Goal: Task Accomplishment & Management: Complete application form

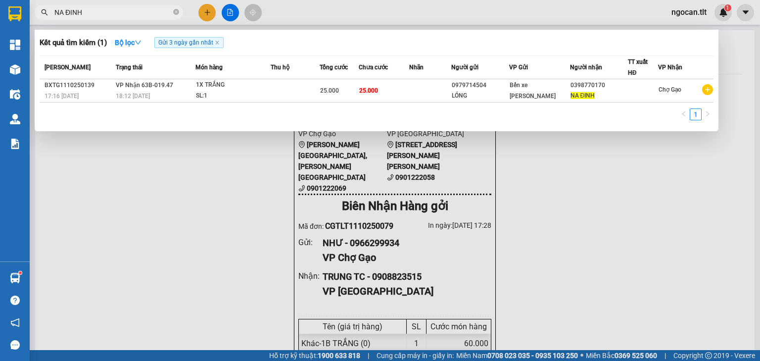
type input "NA ĐINH"
click at [121, 14] on input "NA ĐINH" at bounding box center [112, 12] width 117 height 11
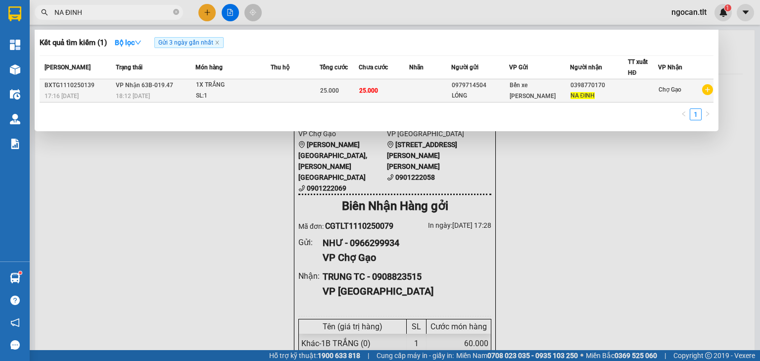
click at [289, 81] on td at bounding box center [295, 90] width 49 height 23
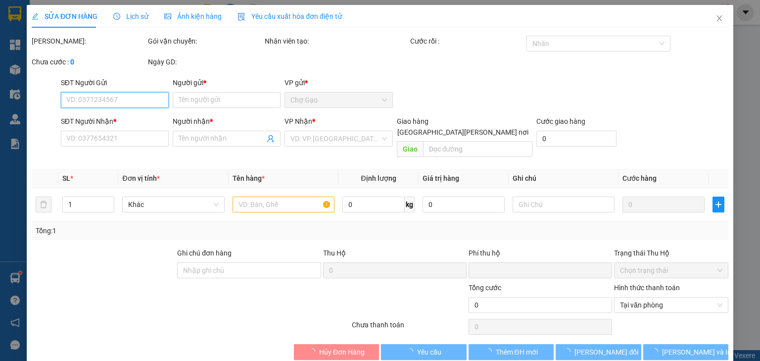
type input "0979714504"
type input "LÓNG"
type input "0398770170"
type input "NA ĐINH"
type input "0"
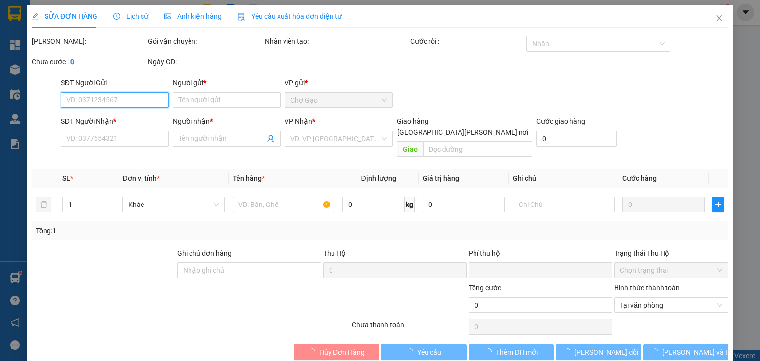
type input "25.000"
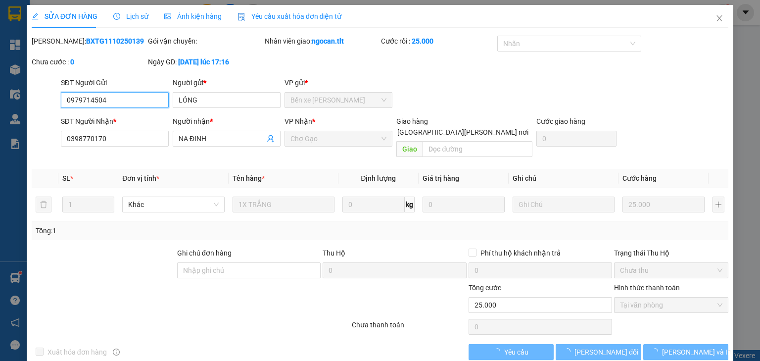
scroll to position [7, 0]
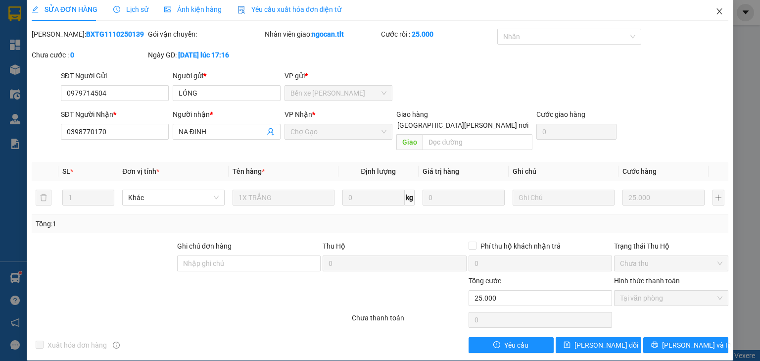
click at [716, 13] on icon "close" at bounding box center [720, 11] width 8 height 8
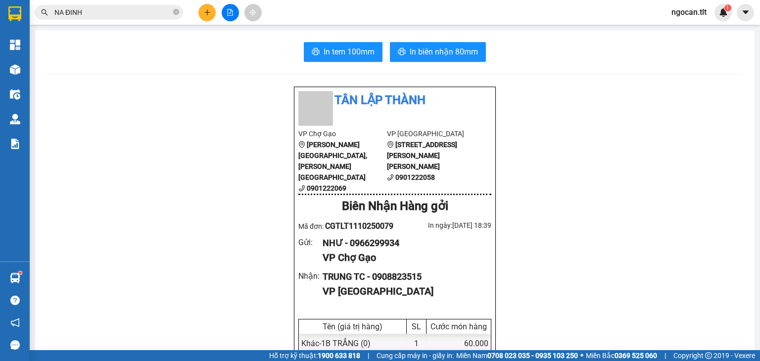
click at [110, 10] on input "NA ĐINH" at bounding box center [112, 12] width 117 height 11
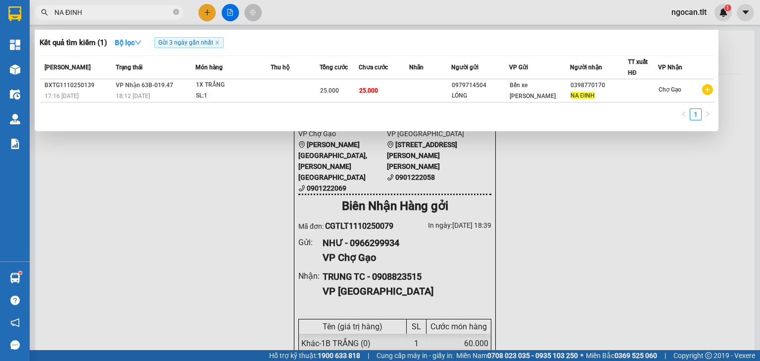
click at [109, 9] on input "NA ĐINH" at bounding box center [112, 12] width 117 height 11
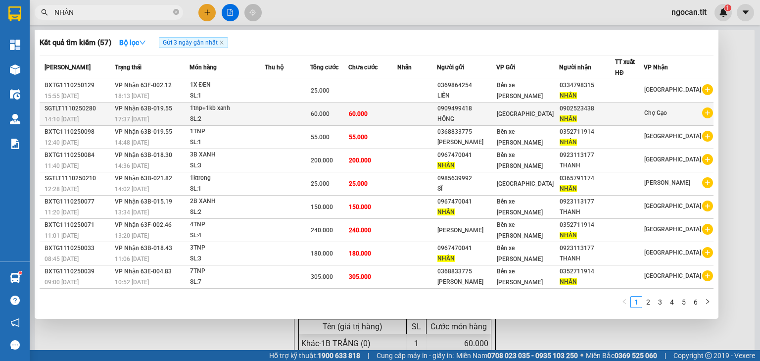
type input "NHÂN"
click at [398, 108] on td "60.000" at bounding box center [373, 113] width 49 height 23
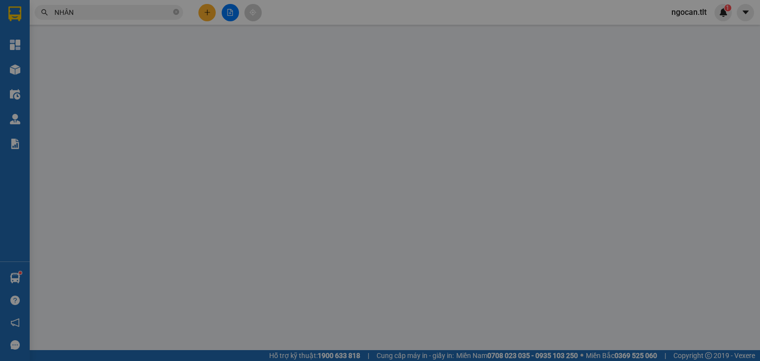
type input "0909499418"
type input "HỒNG"
type input "0902523438"
type input "NHÂN"
type input "0"
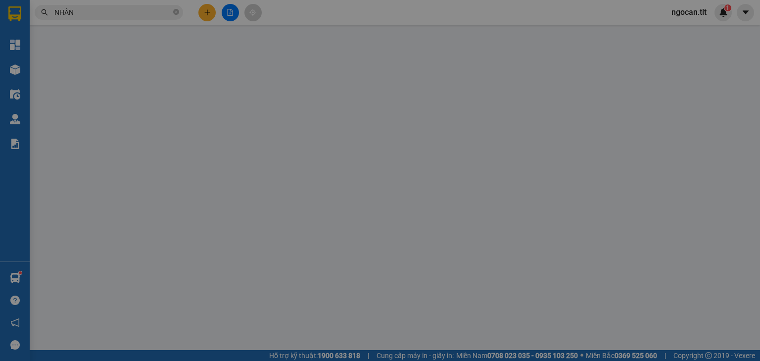
type input "60.000"
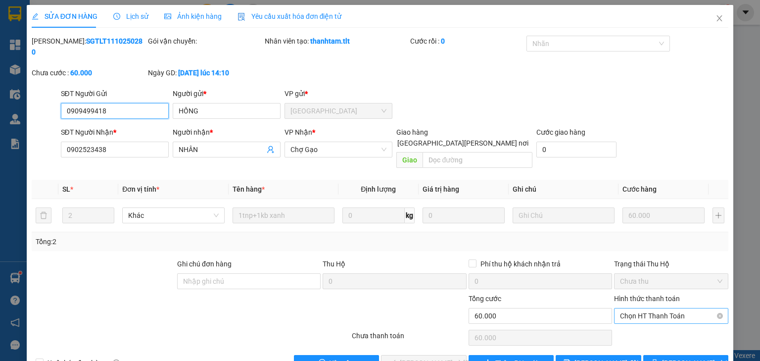
click at [628, 308] on span "Chọn HT Thanh Toán" at bounding box center [671, 315] width 102 height 15
click at [622, 309] on div "Tại văn phòng" at bounding box center [666, 313] width 102 height 11
type input "0"
click at [411, 357] on span "[PERSON_NAME] và [PERSON_NAME] hàng" at bounding box center [467, 362] width 134 height 11
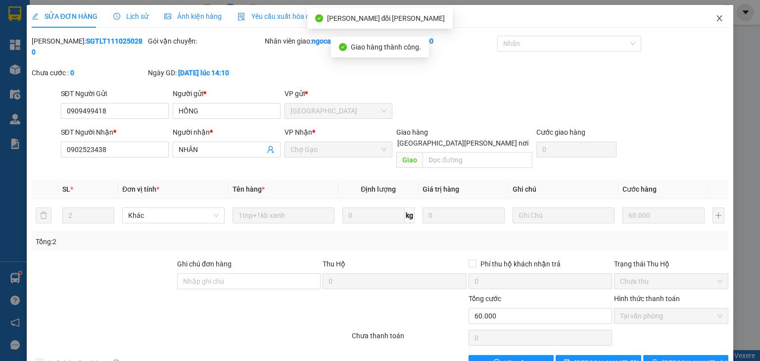
click at [716, 16] on icon "close" at bounding box center [720, 18] width 8 height 8
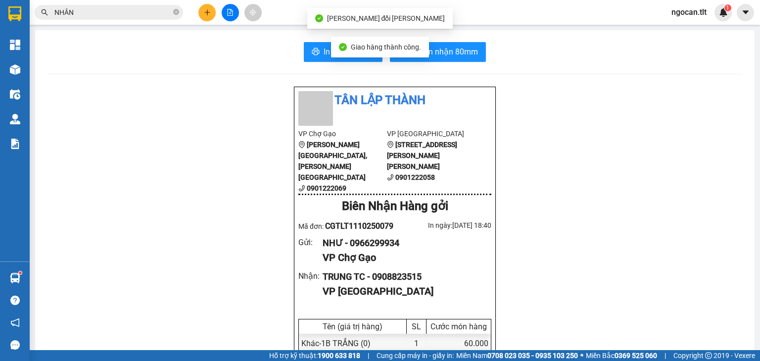
click at [99, 10] on input "NHÂN" at bounding box center [112, 12] width 117 height 11
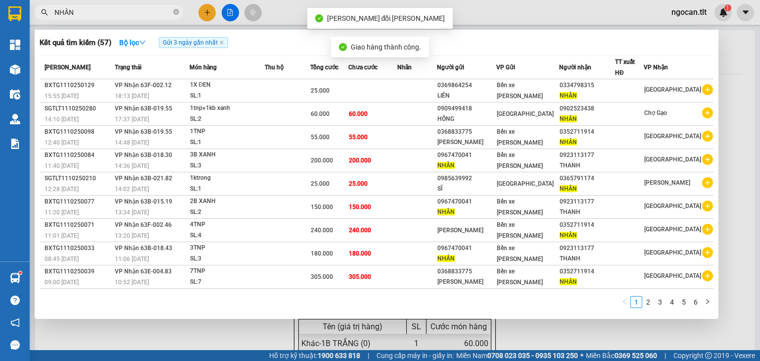
click at [99, 10] on input "NHÂN" at bounding box center [112, 12] width 117 height 11
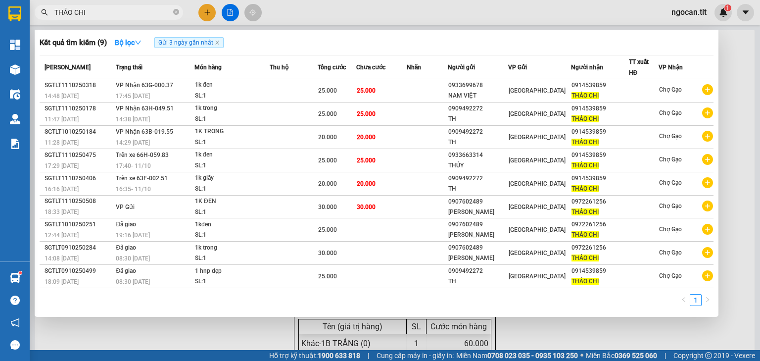
click at [110, 16] on input "THẢO CHI" at bounding box center [112, 12] width 117 height 11
click at [111, 16] on input "THẢO CHI" at bounding box center [112, 12] width 117 height 11
click at [112, 16] on input "THẢO CHI" at bounding box center [112, 12] width 117 height 11
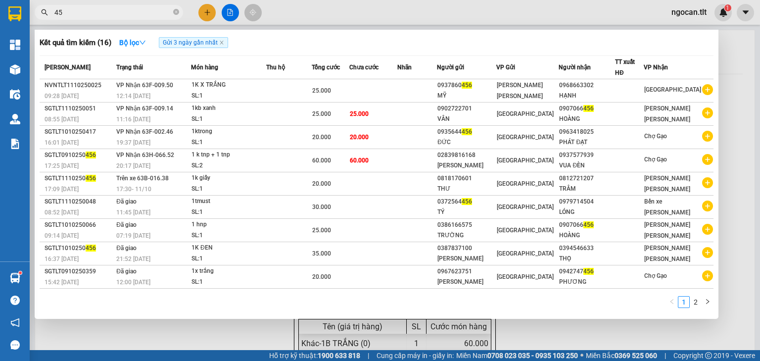
type input "4"
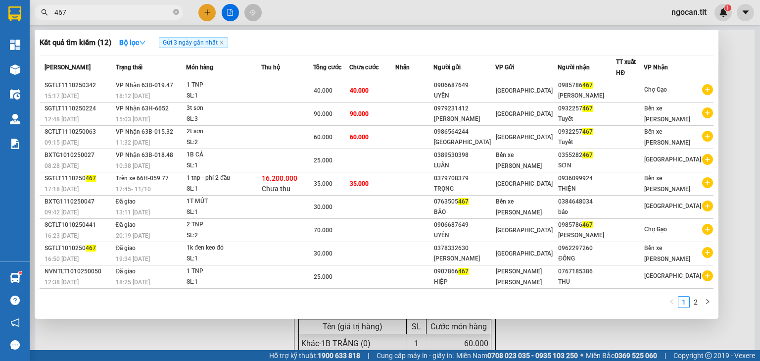
click at [111, 12] on input "467" at bounding box center [112, 12] width 117 height 11
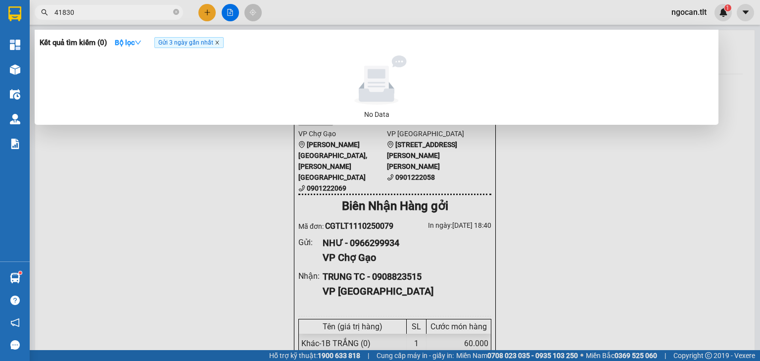
type input "41830"
click at [220, 42] on icon "close" at bounding box center [217, 42] width 5 height 5
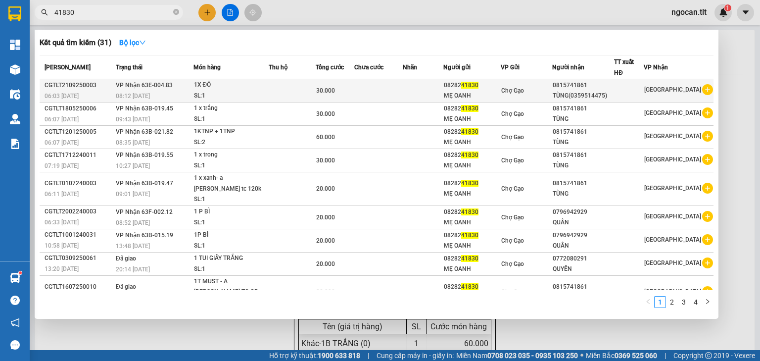
click at [614, 89] on div "0815741861" at bounding box center [583, 85] width 61 height 10
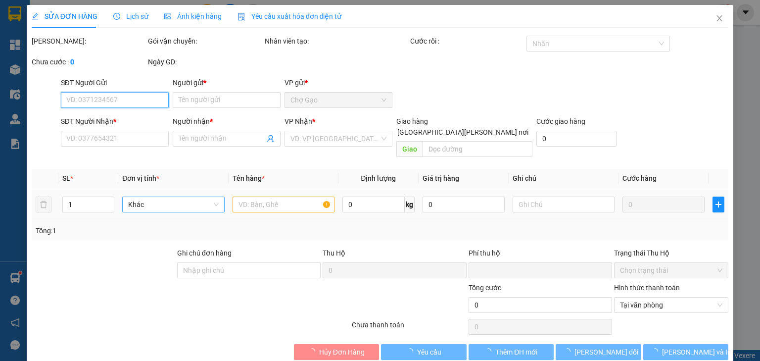
type input "0828241830"
type input "MẸ OANH"
type input "0815741861"
type input "TÙNG(0359514475)"
type input "0"
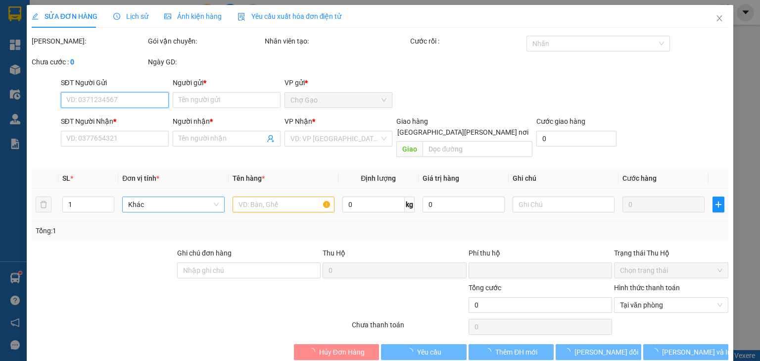
type input "30.000"
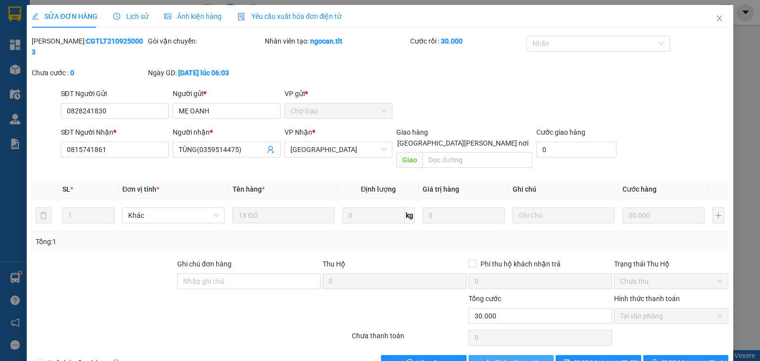
click at [531, 357] on span "Thêm ĐH mới" at bounding box center [517, 362] width 42 height 11
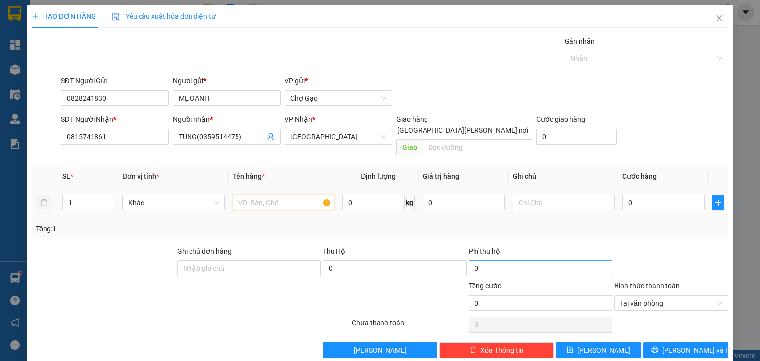
drag, startPoint x: 287, startPoint y: 192, endPoint x: 521, endPoint y: 250, distance: 241.2
click at [288, 195] on input "text" at bounding box center [284, 203] width 102 height 16
type input "1 GIỞ TRẮNG"
click at [639, 195] on input "0" at bounding box center [664, 203] width 82 height 16
type input "3"
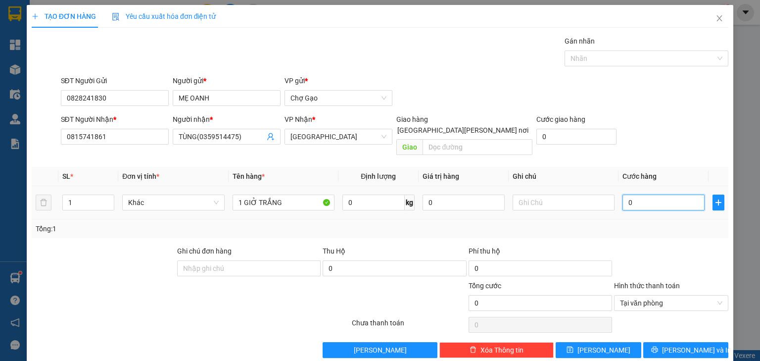
type input "3"
type input "30"
type input "30.000"
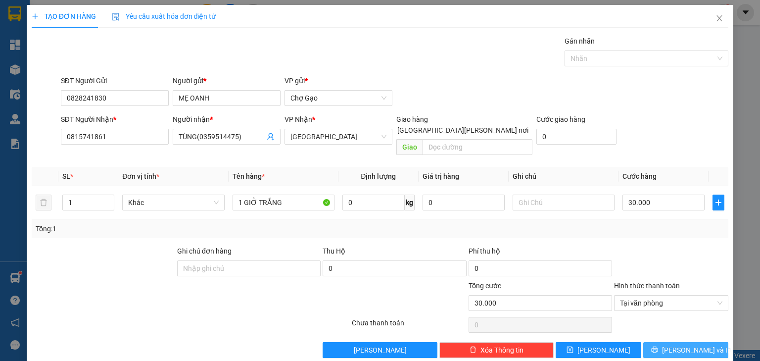
click at [681, 345] on span "[PERSON_NAME] và In" at bounding box center [696, 350] width 69 height 11
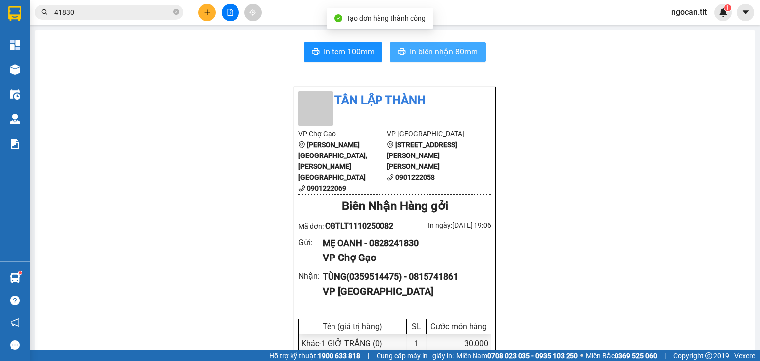
click at [458, 56] on span "In biên nhận 80mm" at bounding box center [444, 52] width 68 height 12
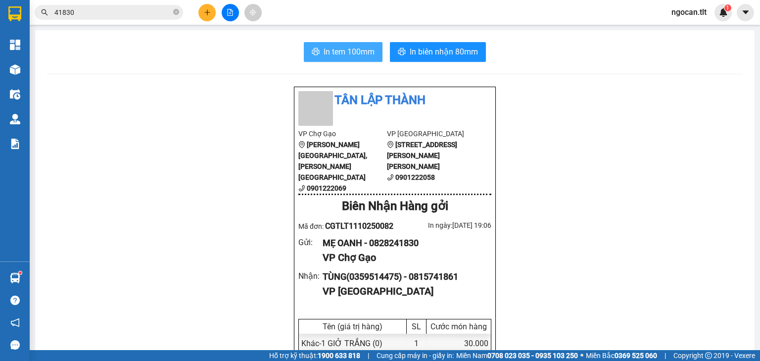
click at [326, 55] on span "In tem 100mm" at bounding box center [349, 52] width 51 height 12
click at [90, 12] on input "41830" at bounding box center [112, 12] width 117 height 11
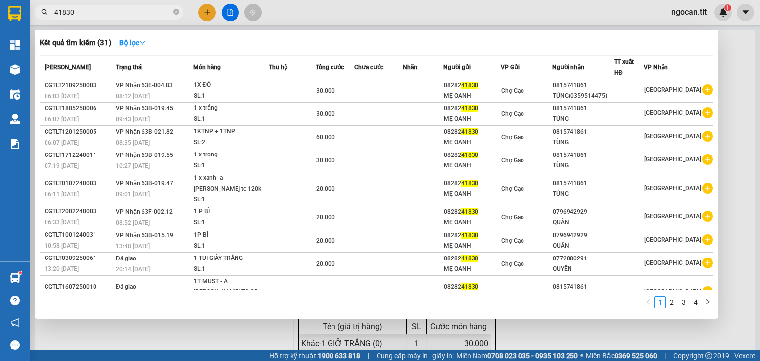
click at [90, 12] on input "41830" at bounding box center [112, 12] width 117 height 11
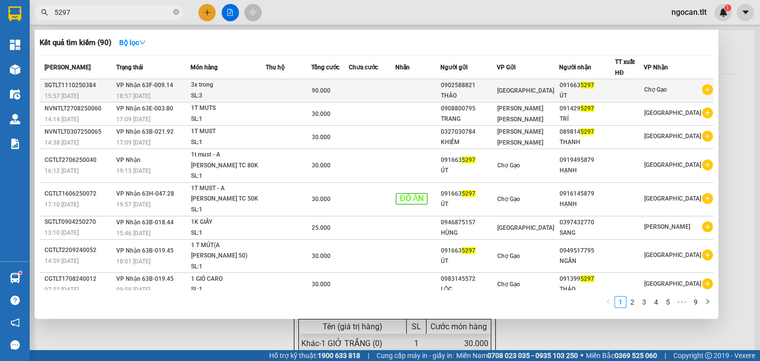
type input "5297"
click at [414, 95] on td at bounding box center [418, 90] width 45 height 23
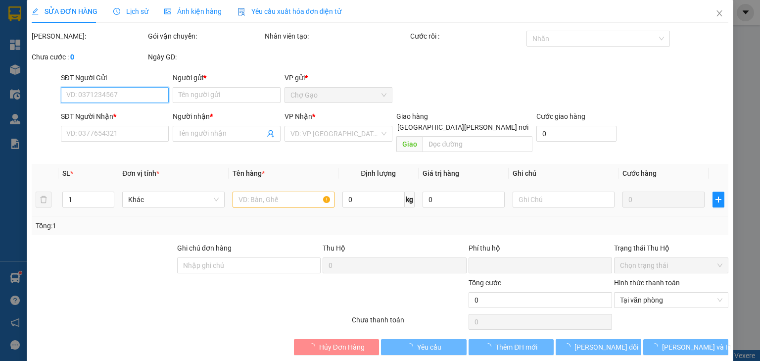
scroll to position [7, 0]
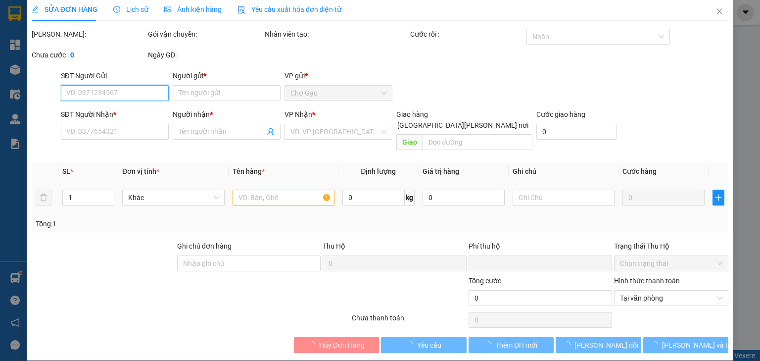
type input "0902588821"
type input "THẢO"
type input "0916635297"
type input "ÚT"
type input "0"
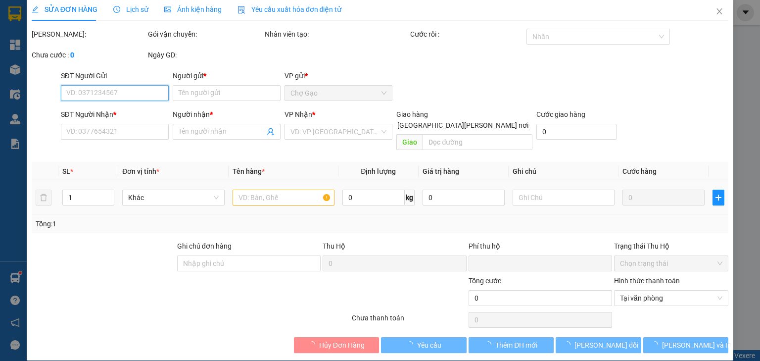
type input "90.000"
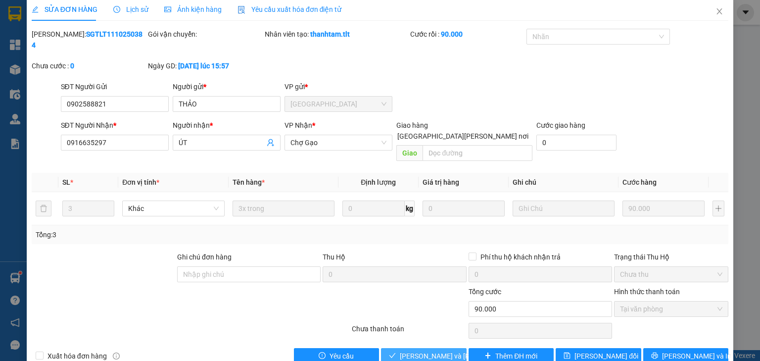
click at [428, 325] on div "Total Paid Fee 90.000 Total UnPaid Fee 0 Cash Collection Total Fee Mã ĐH: SGTLT…" at bounding box center [380, 196] width 697 height 335
click at [428, 348] on button "[PERSON_NAME] và [PERSON_NAME] hàng" at bounding box center [424, 356] width 86 height 16
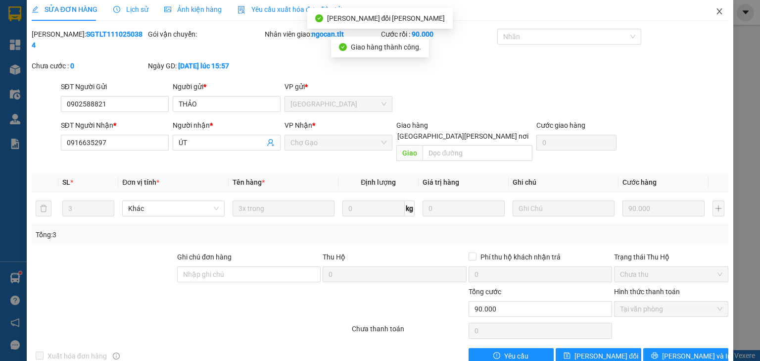
drag, startPoint x: 715, startPoint y: 10, endPoint x: 719, endPoint y: 23, distance: 13.3
click at [716, 10] on icon "close" at bounding box center [720, 11] width 8 height 8
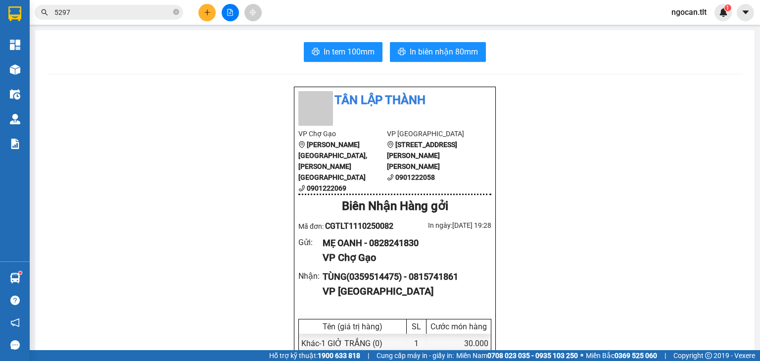
click at [108, 26] on main "In tem 100mm In [PERSON_NAME] 80mm Tân Lập [PERSON_NAME] [PERSON_NAME] Gạo [PER…" at bounding box center [380, 175] width 760 height 350
click at [107, 14] on input "5297" at bounding box center [112, 12] width 117 height 11
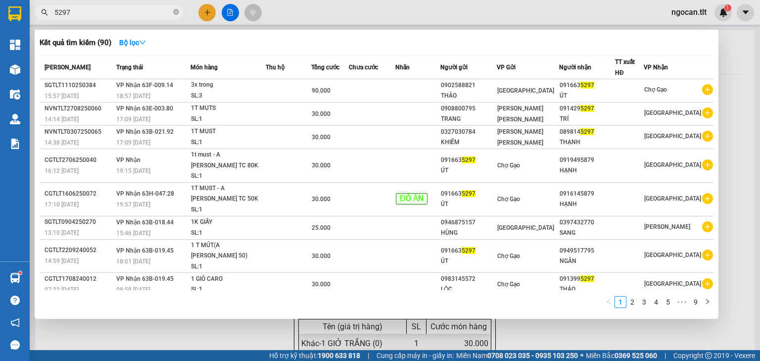
click at [109, 14] on input "5297" at bounding box center [112, 12] width 117 height 11
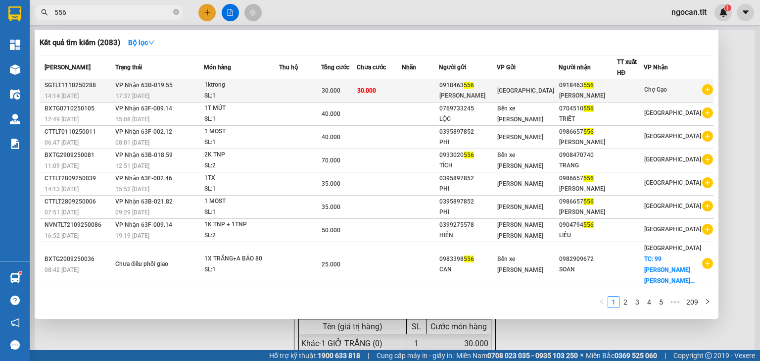
type input "556"
click at [423, 97] on td at bounding box center [420, 90] width 37 height 23
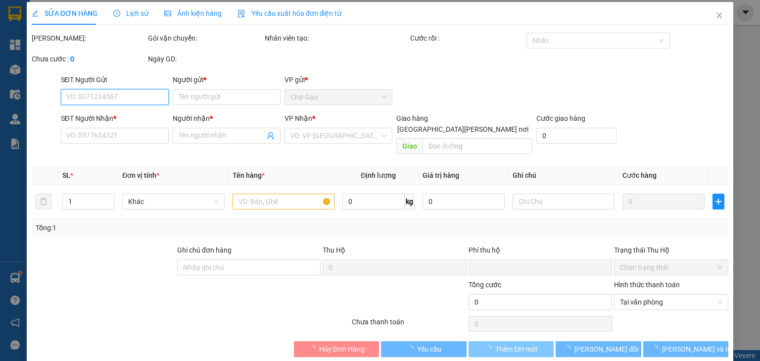
scroll to position [6, 0]
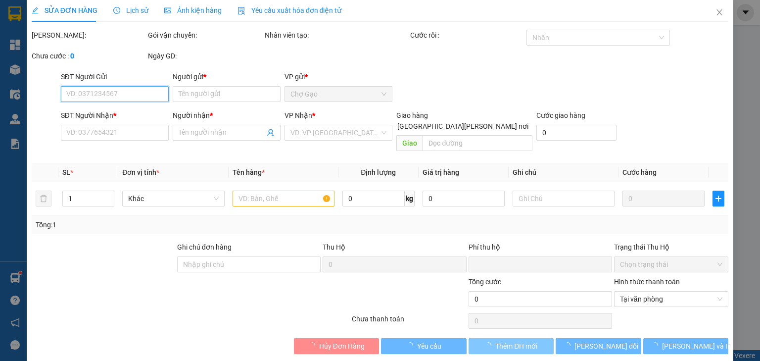
type input "0918463556"
type input "[PERSON_NAME]"
type input "0918463556"
type input "[PERSON_NAME]"
type input "0"
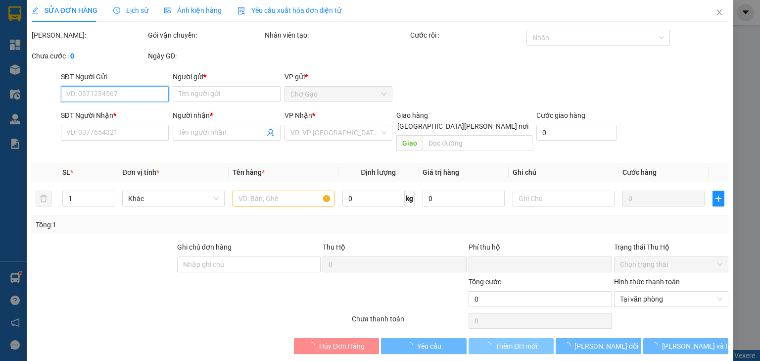
type input "30.000"
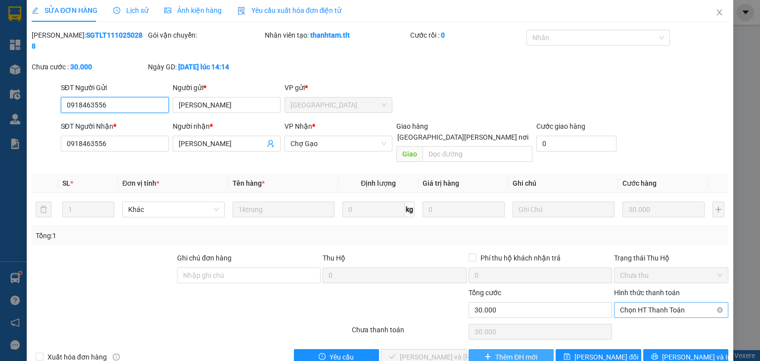
click at [661, 302] on span "Chọn HT Thanh Toán" at bounding box center [671, 309] width 102 height 15
click at [661, 311] on div "Tại văn phòng" at bounding box center [666, 307] width 102 height 11
type input "0"
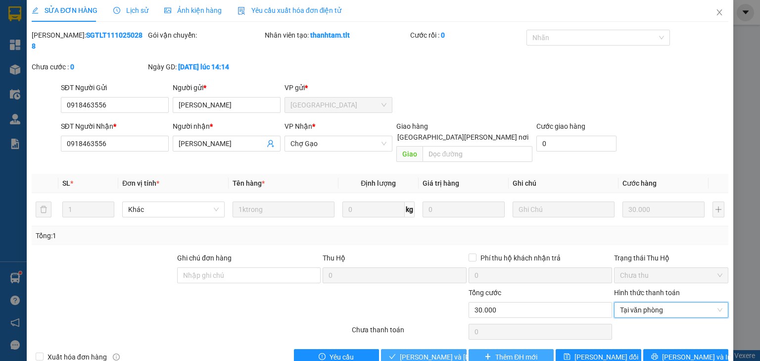
click at [430, 352] on span "[PERSON_NAME] và [PERSON_NAME] hàng" at bounding box center [467, 357] width 134 height 11
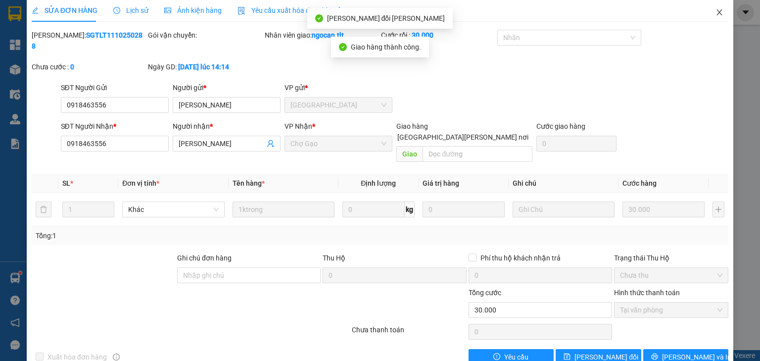
click at [716, 9] on icon "close" at bounding box center [720, 12] width 8 height 8
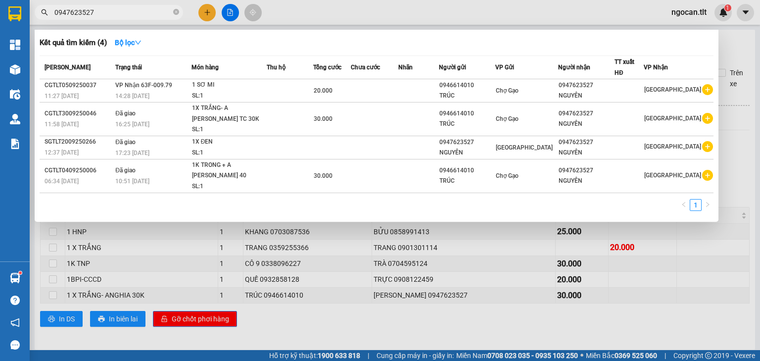
click at [117, 15] on input "0947623527" at bounding box center [112, 12] width 117 height 11
click at [116, 15] on input "0947623527" at bounding box center [112, 12] width 117 height 11
click at [114, 15] on input "0947623527" at bounding box center [112, 12] width 117 height 11
click at [114, 14] on input "0947623527" at bounding box center [112, 12] width 117 height 11
click at [176, 12] on icon "close-circle" at bounding box center [176, 12] width 6 height 6
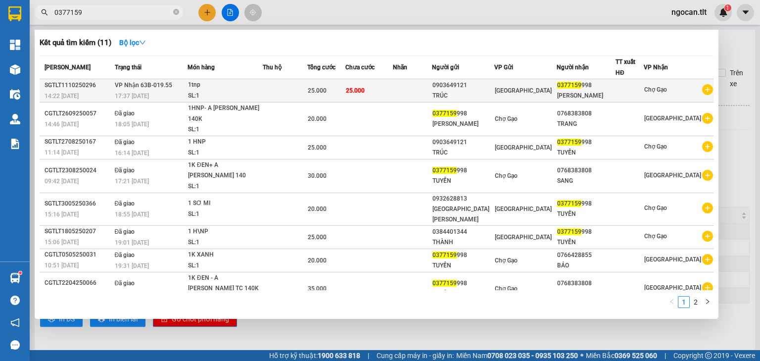
type input "0377159"
click at [262, 96] on div "SL: 1" at bounding box center [225, 96] width 74 height 11
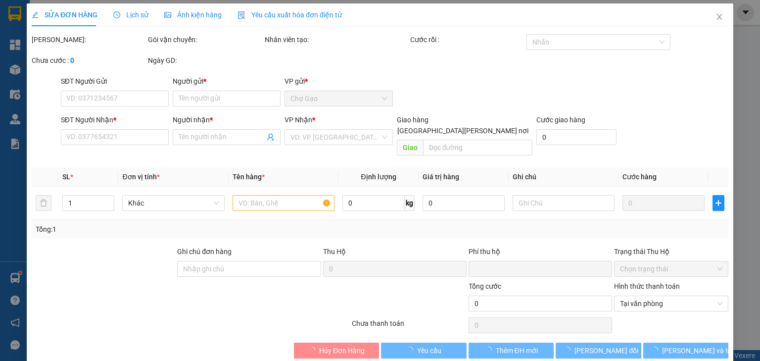
scroll to position [2, 0]
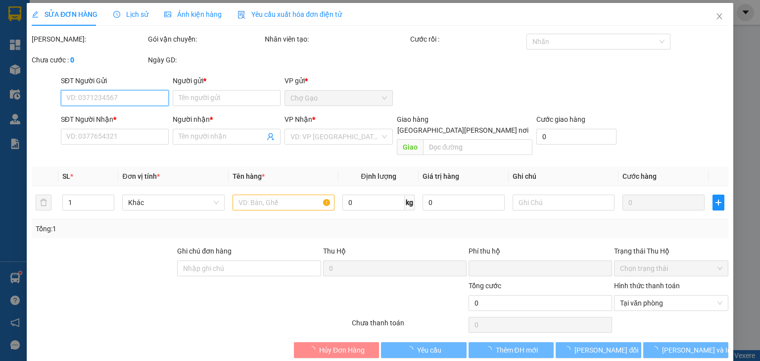
type input "0903649121"
type input "TRÚC"
type input "0377159998"
type input "LAI WANG"
type input "0"
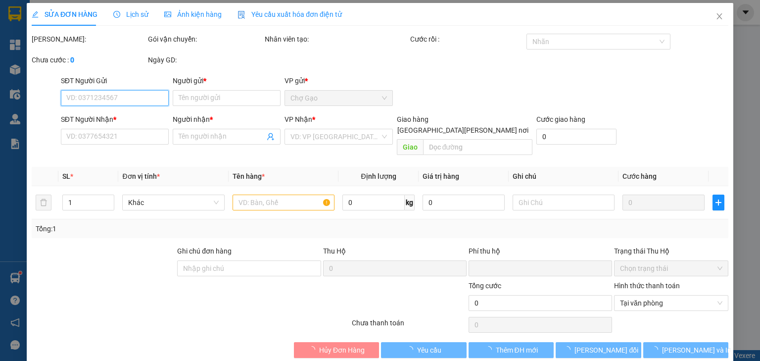
type input "25.000"
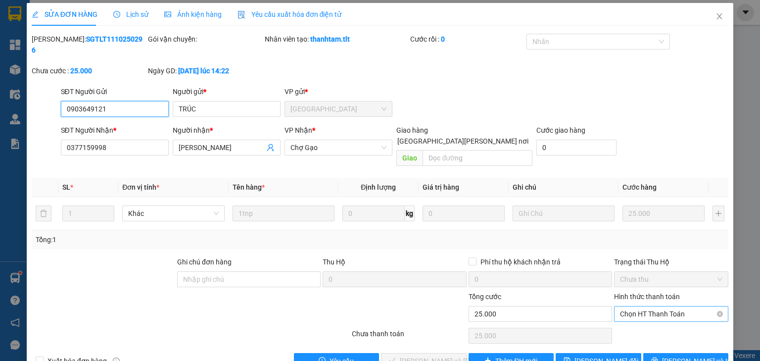
click at [637, 306] on span "Chọn HT Thanh Toán" at bounding box center [671, 313] width 102 height 15
drag, startPoint x: 637, startPoint y: 317, endPoint x: 620, endPoint y: 319, distance: 17.0
click at [636, 317] on div "Tại văn phòng" at bounding box center [666, 311] width 114 height 16
type input "0"
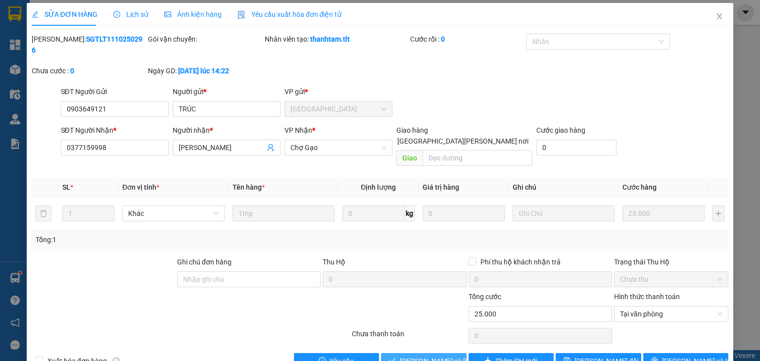
click at [437, 353] on button "[PERSON_NAME] và [PERSON_NAME] hàng" at bounding box center [424, 361] width 86 height 16
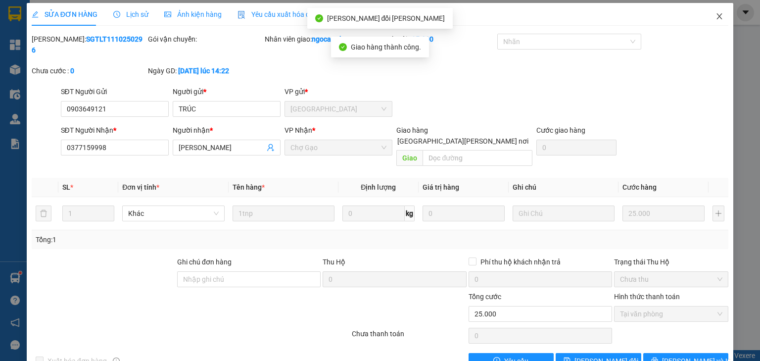
click at [716, 19] on icon "close" at bounding box center [720, 16] width 8 height 8
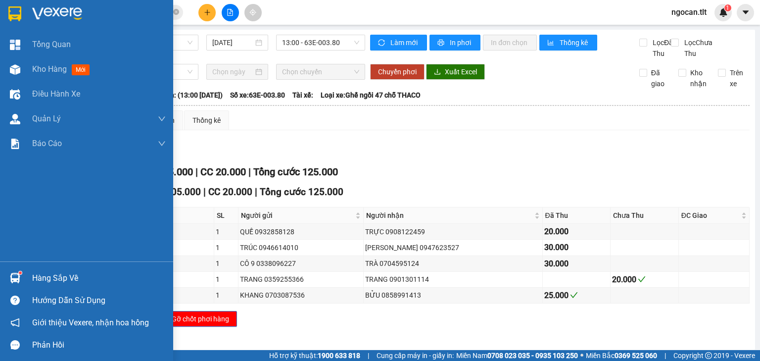
drag, startPoint x: 42, startPoint y: 275, endPoint x: 71, endPoint y: 279, distance: 29.9
click at [44, 275] on div "Hàng sắp về" at bounding box center [99, 278] width 134 height 15
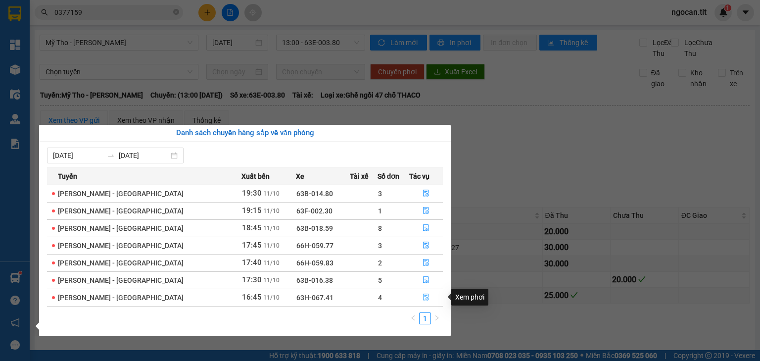
click at [423, 299] on icon "file-done" at bounding box center [426, 297] width 6 height 7
